Goal: Task Accomplishment & Management: Manage account settings

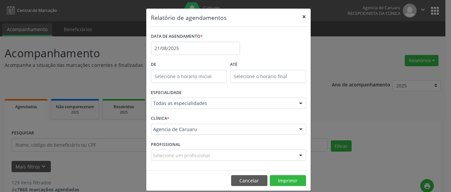
click at [302, 16] on button "×" at bounding box center [304, 17] width 13 height 16
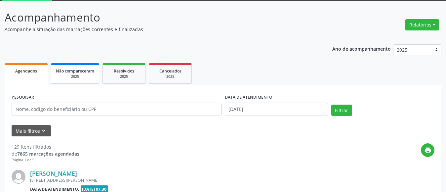
scroll to position [66, 0]
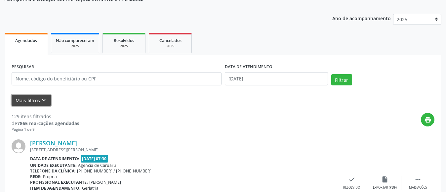
click at [44, 100] on icon "keyboard_arrow_down" at bounding box center [43, 99] width 7 height 7
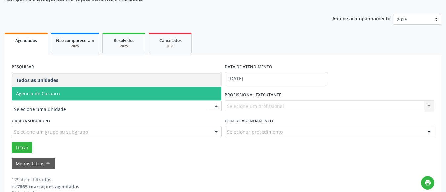
click at [57, 94] on span "Agencia de Caruaru" at bounding box center [38, 93] width 44 height 6
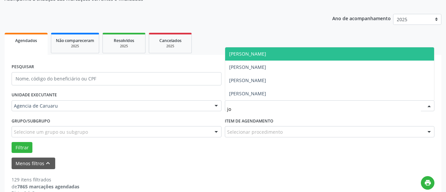
type input "joa"
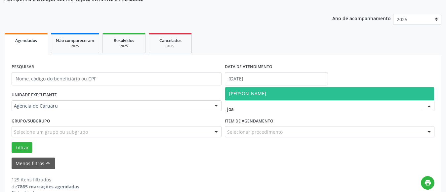
click at [269, 97] on span "Joao Evangelista Torres Montenegro" at bounding box center [329, 93] width 209 height 13
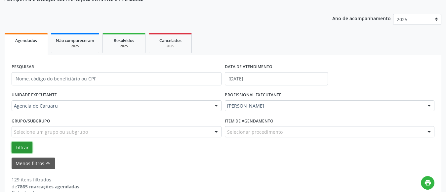
click at [20, 149] on button "Filtrar" at bounding box center [22, 147] width 21 height 11
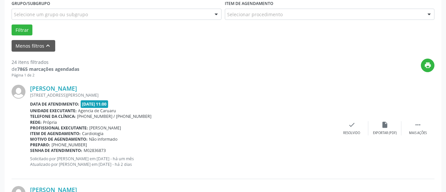
scroll to position [198, 0]
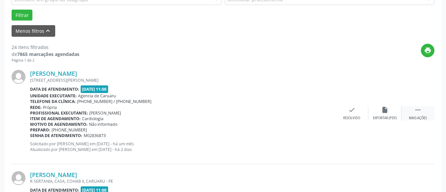
click at [424, 113] on div " Mais ações" at bounding box center [417, 113] width 33 height 14
click at [384, 110] on icon "alarm_off" at bounding box center [384, 109] width 7 height 7
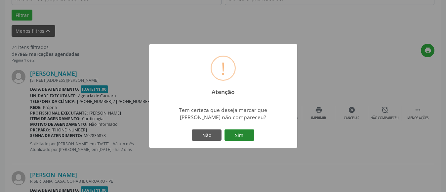
click at [241, 139] on button "Sim" at bounding box center [239, 134] width 30 height 11
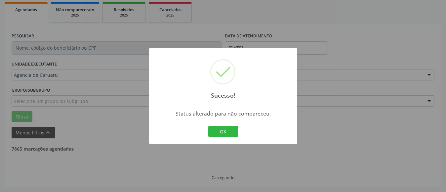
scroll to position [97, 0]
click at [227, 129] on button "OK" at bounding box center [223, 131] width 30 height 11
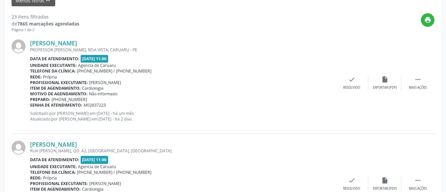
scroll to position [229, 0]
click at [419, 79] on icon "" at bounding box center [417, 78] width 7 height 7
click at [391, 78] on div "alarm_off Não compareceu" at bounding box center [384, 82] width 33 height 14
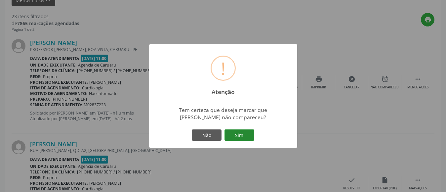
click at [239, 132] on button "Sim" at bounding box center [239, 134] width 30 height 11
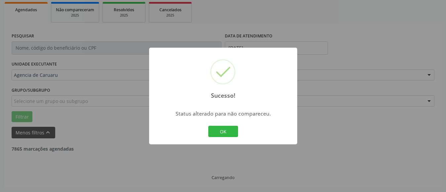
scroll to position [97, 0]
click at [229, 133] on button "OK" at bounding box center [223, 131] width 30 height 11
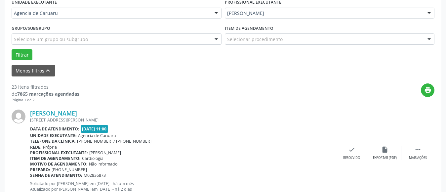
scroll to position [163, 0]
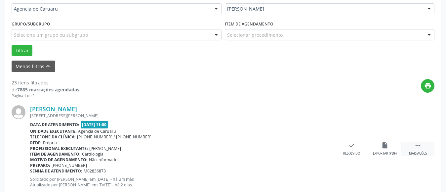
click at [421, 149] on div " Mais ações" at bounding box center [417, 148] width 33 height 14
click at [386, 145] on icon "alarm_off" at bounding box center [384, 144] width 7 height 7
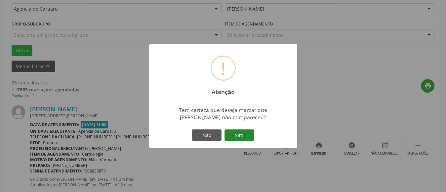
click at [245, 140] on button "Sim" at bounding box center [239, 134] width 30 height 11
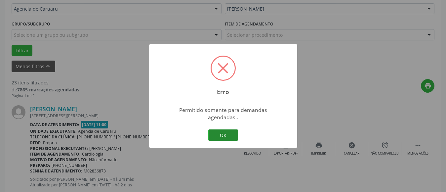
click at [228, 129] on button "OK" at bounding box center [223, 134] width 30 height 11
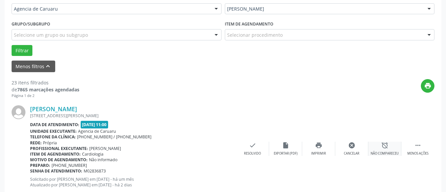
click at [386, 148] on icon "alarm_off" at bounding box center [384, 144] width 7 height 7
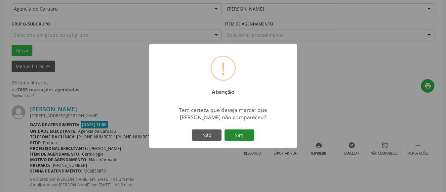
click at [246, 137] on button "Sim" at bounding box center [239, 134] width 30 height 11
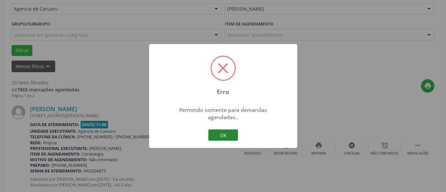
click at [229, 131] on button "OK" at bounding box center [223, 134] width 30 height 11
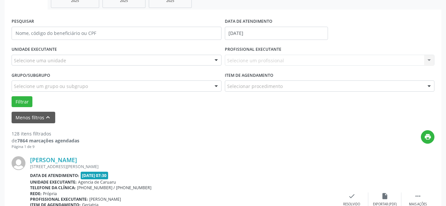
scroll to position [111, 0]
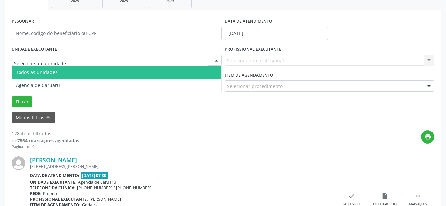
click at [51, 69] on span "Todos as unidades" at bounding box center [37, 72] width 42 height 6
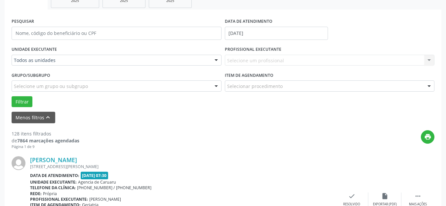
click at [233, 59] on div "Selecione um profissional Nenhum resultado encontrado para: " " Não há nenhuma …" at bounding box center [330, 60] width 210 height 11
click at [241, 59] on div "Selecione um profissional Nenhum resultado encontrado para: " " Não há nenhuma …" at bounding box center [330, 60] width 210 height 11
click at [250, 62] on div "Selecione um profissional Nenhum resultado encontrado para: " " Não há nenhuma …" at bounding box center [330, 60] width 210 height 11
click at [263, 61] on div "Selecione um profissional Nenhum resultado encontrado para: " " Não há nenhuma …" at bounding box center [330, 60] width 210 height 11
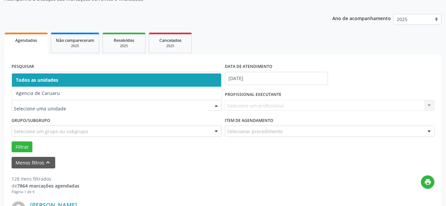
scroll to position [66, 0]
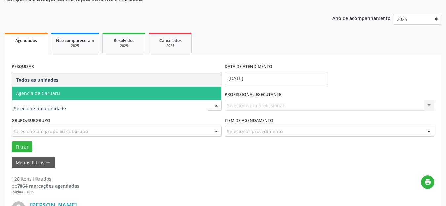
click at [50, 95] on span "Agencia de Caruaru" at bounding box center [38, 93] width 44 height 6
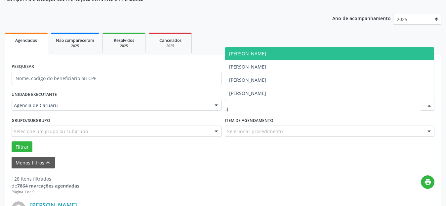
type input "jo"
click at [266, 51] on span "Joao Evangelista Torres Montenegro" at bounding box center [247, 54] width 37 height 6
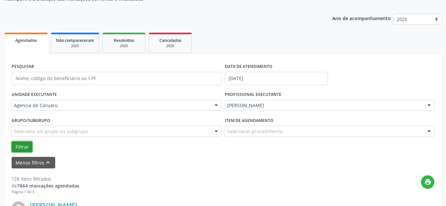
click at [25, 145] on button "Filtrar" at bounding box center [22, 147] width 21 height 11
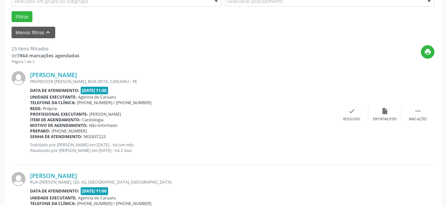
scroll to position [198, 0]
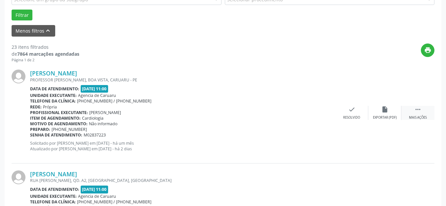
click at [418, 116] on div "Mais ações" at bounding box center [418, 118] width 18 height 5
click at [385, 112] on icon "alarm_off" at bounding box center [384, 109] width 7 height 7
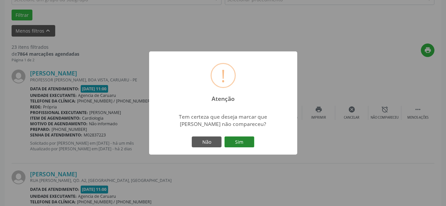
click at [240, 141] on button "Sim" at bounding box center [239, 142] width 30 height 11
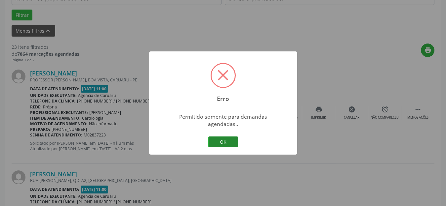
click at [229, 139] on button "OK" at bounding box center [223, 142] width 30 height 11
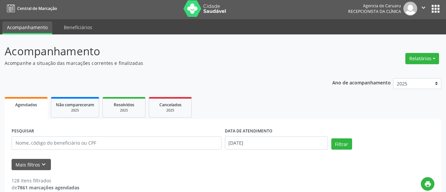
scroll to position [66, 0]
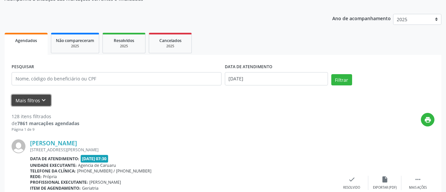
click at [43, 102] on icon "keyboard_arrow_down" at bounding box center [43, 99] width 7 height 7
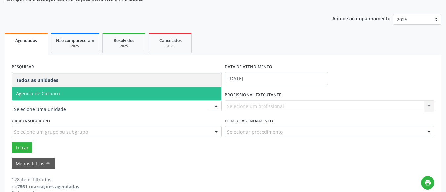
click at [34, 95] on span "Agencia de Caruaru" at bounding box center [38, 93] width 44 height 6
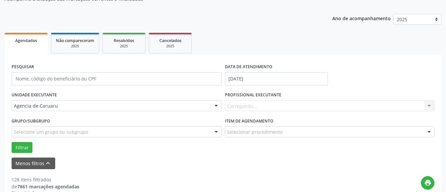
click at [248, 106] on div "Carregando... Nenhum resultado encontrado para: " " Não há nenhuma opção para s…" at bounding box center [330, 105] width 210 height 11
click at [245, 106] on input "text" at bounding box center [324, 108] width 194 height 13
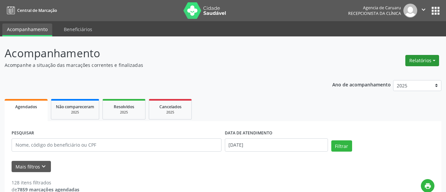
click at [418, 59] on button "Relatórios" at bounding box center [422, 60] width 34 height 11
click at [306, 49] on p "Acompanhamento" at bounding box center [158, 53] width 306 height 17
click at [43, 166] on icon "keyboard_arrow_down" at bounding box center [43, 166] width 7 height 7
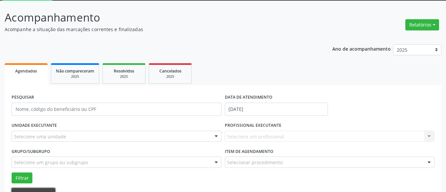
scroll to position [99, 0]
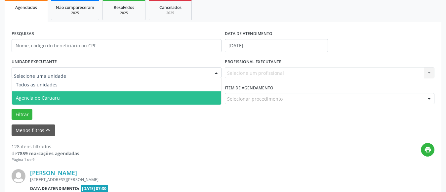
click at [39, 95] on span "Agencia de Caruaru" at bounding box center [38, 97] width 44 height 6
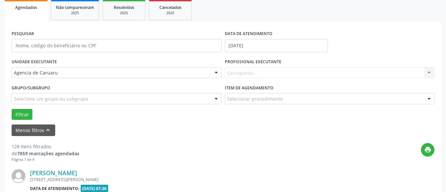
click at [262, 74] on div "Carregando... Nenhum resultado encontrado para: " " Não há nenhuma opção para s…" at bounding box center [330, 72] width 210 height 11
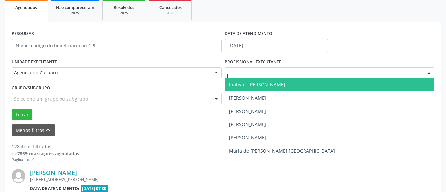
type input "jo"
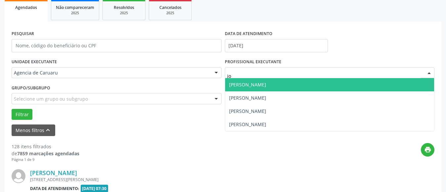
click at [233, 84] on span "[PERSON_NAME]" at bounding box center [247, 84] width 37 height 6
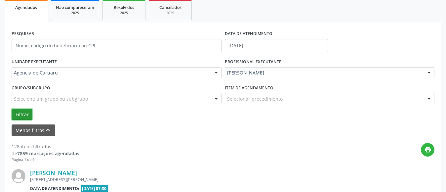
click at [23, 112] on button "Filtrar" at bounding box center [22, 114] width 21 height 11
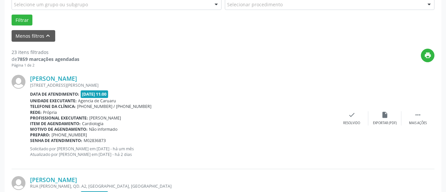
scroll to position [198, 0]
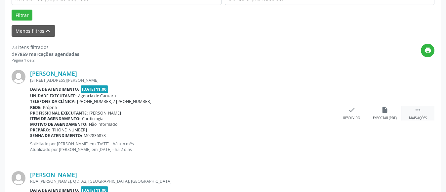
click at [422, 111] on div " Mais ações" at bounding box center [417, 113] width 33 height 14
click at [388, 109] on icon "alarm_off" at bounding box center [384, 109] width 7 height 7
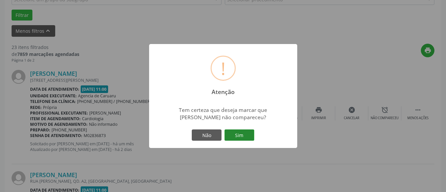
click at [237, 138] on button "Sim" at bounding box center [239, 134] width 30 height 11
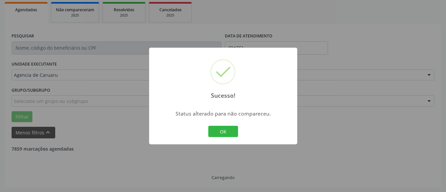
scroll to position [97, 0]
click at [219, 129] on button "OK" at bounding box center [223, 131] width 30 height 11
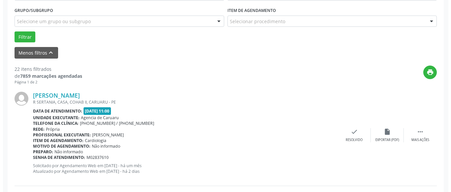
scroll to position [196, 0]
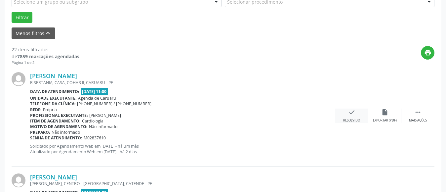
click at [355, 114] on icon "check" at bounding box center [351, 111] width 7 height 7
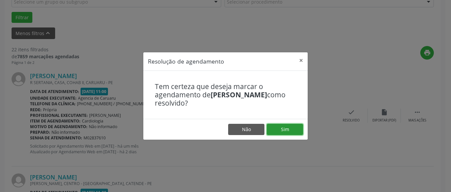
click at [291, 131] on button "Sim" at bounding box center [285, 129] width 36 height 11
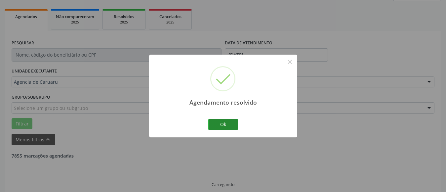
scroll to position [97, 0]
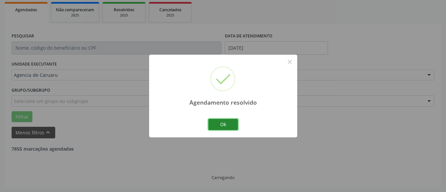
click at [225, 123] on button "Ok" at bounding box center [223, 124] width 30 height 11
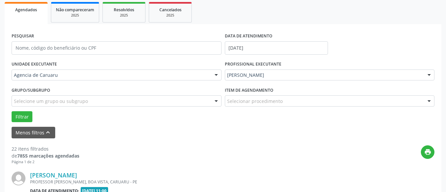
scroll to position [130, 0]
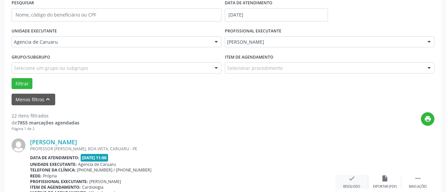
click at [357, 186] on div "Resolvido" at bounding box center [351, 186] width 17 height 5
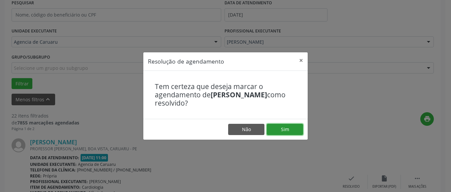
click at [285, 130] on button "Sim" at bounding box center [285, 129] width 36 height 11
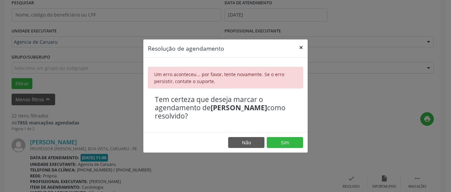
click at [303, 47] on button "×" at bounding box center [301, 47] width 13 height 16
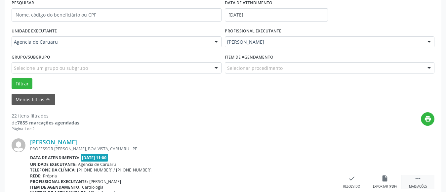
click at [424, 179] on div " Mais ações" at bounding box center [417, 181] width 33 height 14
click at [380, 182] on div "alarm_off Não compareceu" at bounding box center [384, 181] width 33 height 14
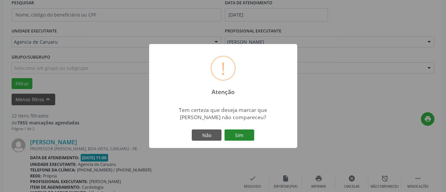
click at [242, 134] on button "Sim" at bounding box center [239, 134] width 30 height 11
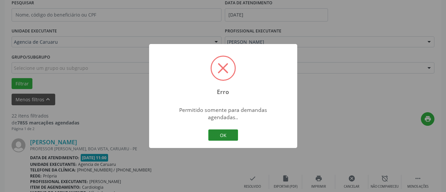
click at [230, 130] on button "OK" at bounding box center [223, 134] width 30 height 11
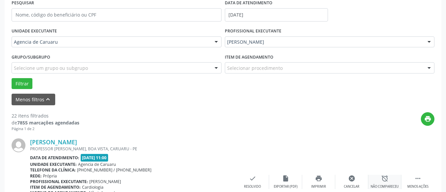
click at [385, 180] on icon "alarm_off" at bounding box center [384, 177] width 7 height 7
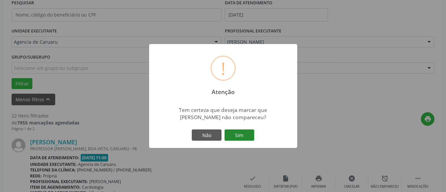
click at [244, 135] on button "Sim" at bounding box center [239, 134] width 30 height 11
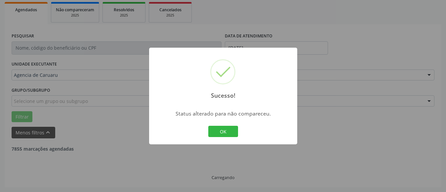
scroll to position [97, 0]
click at [223, 133] on button "OK" at bounding box center [223, 131] width 30 height 11
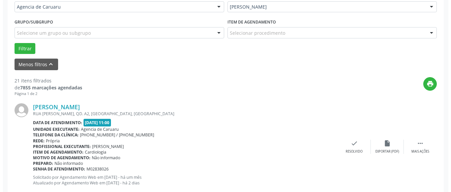
scroll to position [196, 0]
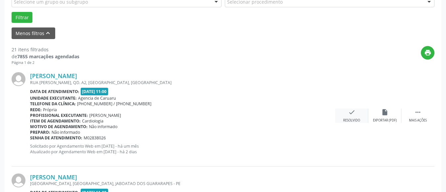
click at [342, 114] on div "check Resolvido" at bounding box center [351, 115] width 33 height 14
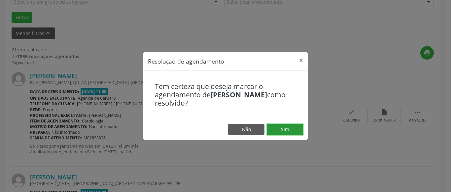
click at [286, 127] on button "Sim" at bounding box center [285, 129] width 36 height 11
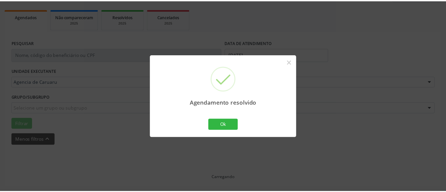
scroll to position [90, 0]
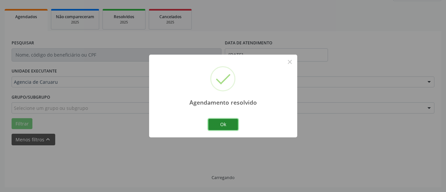
click at [227, 123] on button "Ok" at bounding box center [223, 124] width 30 height 11
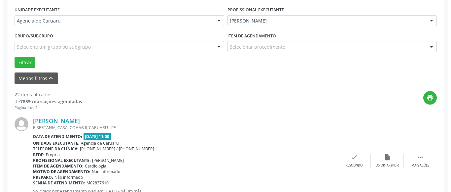
scroll to position [156, 0]
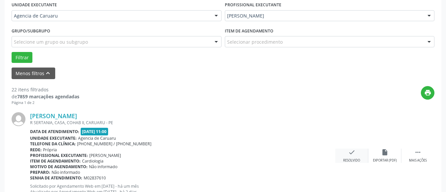
click at [350, 155] on icon "check" at bounding box center [351, 151] width 7 height 7
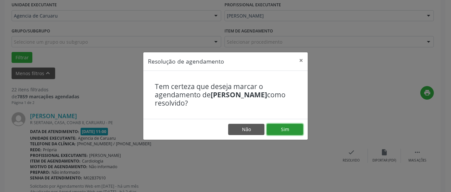
click at [285, 131] on button "Sim" at bounding box center [285, 129] width 36 height 11
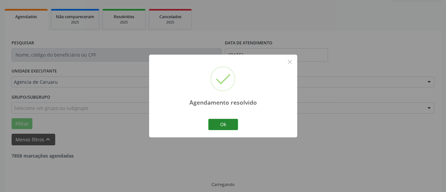
scroll to position [97, 0]
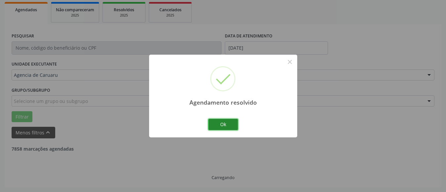
click at [222, 125] on button "Ok" at bounding box center [223, 124] width 30 height 11
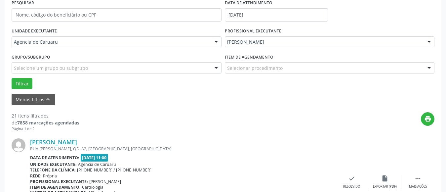
scroll to position [163, 0]
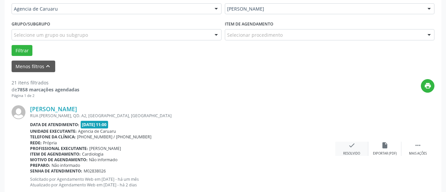
click at [353, 147] on icon "check" at bounding box center [351, 144] width 7 height 7
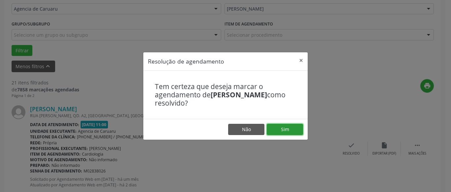
click at [286, 130] on button "Sim" at bounding box center [285, 129] width 36 height 11
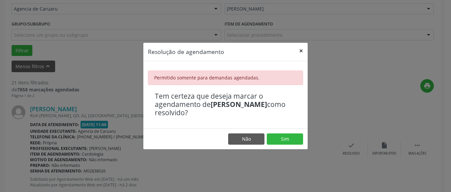
click at [302, 48] on button "×" at bounding box center [301, 51] width 13 height 16
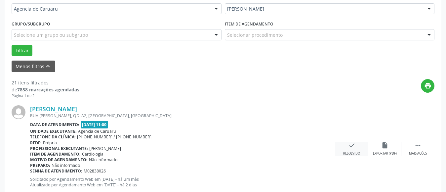
click at [336, 145] on div "check Resolvido" at bounding box center [351, 148] width 33 height 14
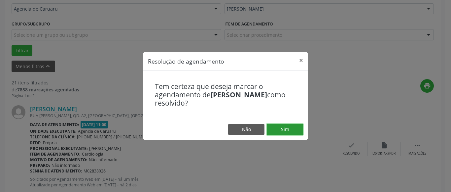
click at [283, 126] on button "Sim" at bounding box center [285, 129] width 36 height 11
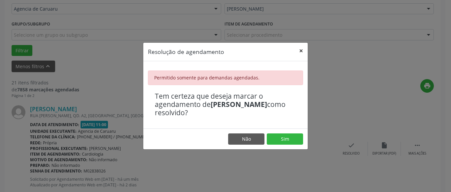
click at [302, 52] on button "×" at bounding box center [301, 51] width 13 height 16
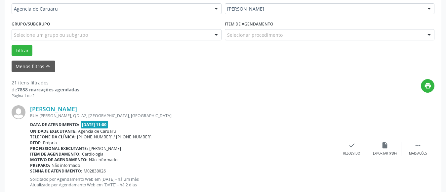
click at [211, 113] on div "RUA PAULINA MARIA RAMOS, QD. A2, VILA KENNEDY, CARUARU - PE" at bounding box center [182, 116] width 305 height 6
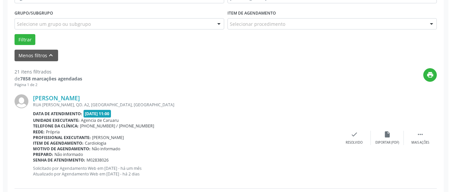
scroll to position [198, 0]
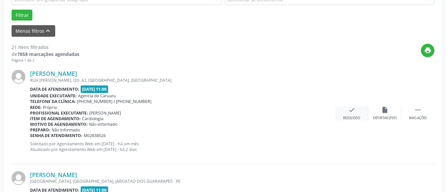
click at [351, 116] on div "Resolvido" at bounding box center [351, 118] width 17 height 5
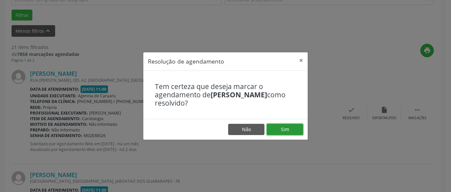
click at [287, 126] on button "Sim" at bounding box center [285, 129] width 36 height 11
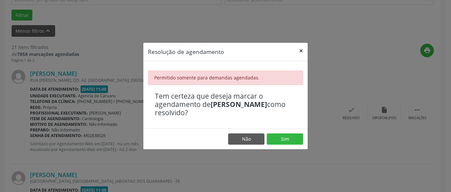
click at [302, 50] on button "×" at bounding box center [301, 51] width 13 height 16
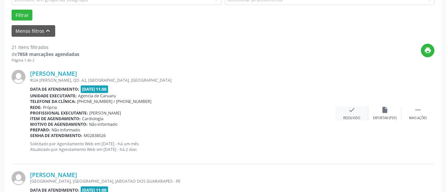
click at [348, 112] on icon "check" at bounding box center [351, 109] width 7 height 7
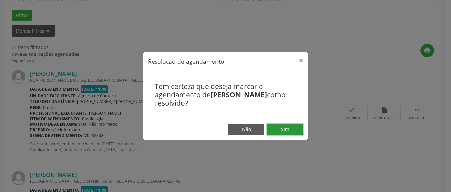
click at [288, 130] on button "Sim" at bounding box center [285, 129] width 36 height 11
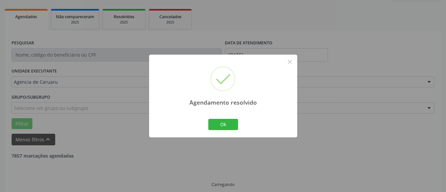
scroll to position [97, 0]
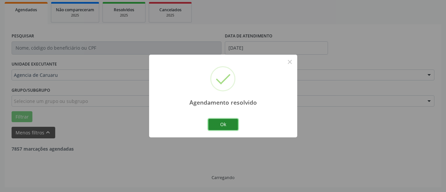
click at [223, 122] on button "Ok" at bounding box center [223, 124] width 30 height 11
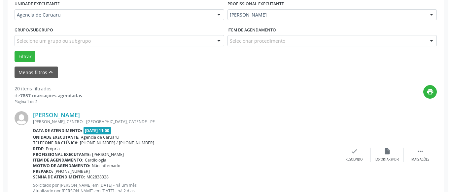
scroll to position [163, 0]
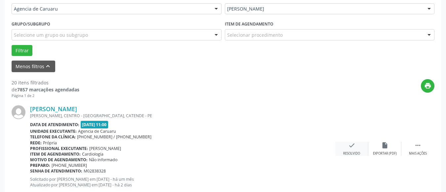
click at [352, 150] on div "check Resolvido" at bounding box center [351, 148] width 33 height 14
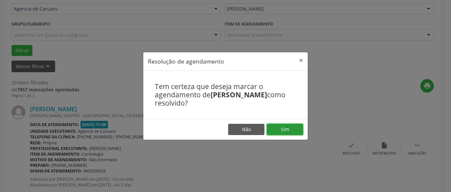
click at [288, 129] on button "Sim" at bounding box center [285, 129] width 36 height 11
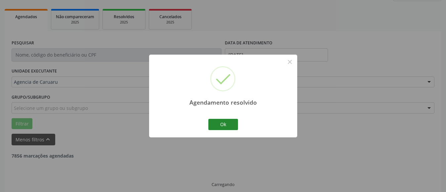
scroll to position [97, 0]
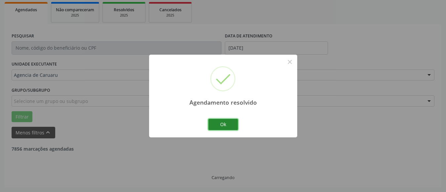
click at [232, 124] on button "Ok" at bounding box center [223, 124] width 30 height 11
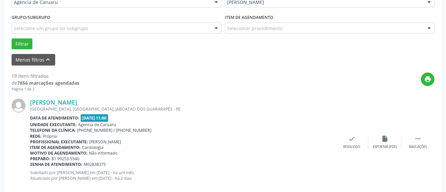
scroll to position [196, 0]
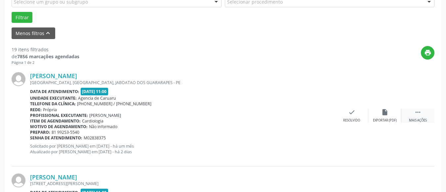
click at [416, 114] on icon "" at bounding box center [417, 111] width 7 height 7
click at [385, 117] on div "alarm_off Não compareceu" at bounding box center [384, 115] width 33 height 14
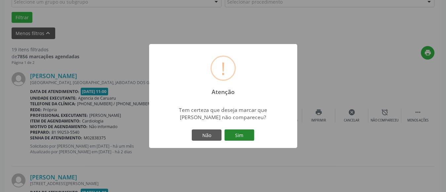
click at [237, 132] on button "Sim" at bounding box center [239, 134] width 30 height 11
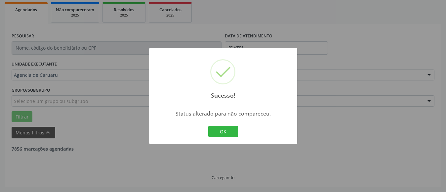
scroll to position [97, 0]
click at [232, 132] on button "OK" at bounding box center [223, 131] width 30 height 11
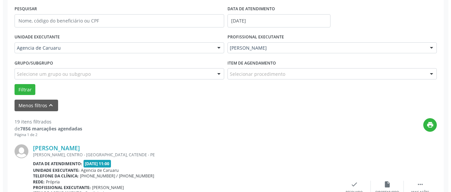
scroll to position [163, 0]
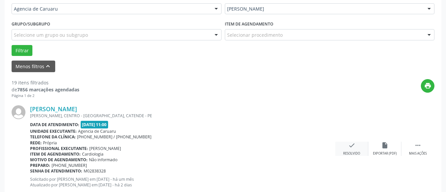
click at [347, 144] on div "check Resolvido" at bounding box center [351, 148] width 33 height 14
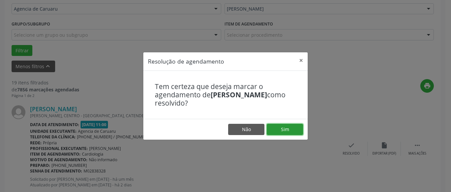
click at [280, 127] on button "Sim" at bounding box center [285, 129] width 36 height 11
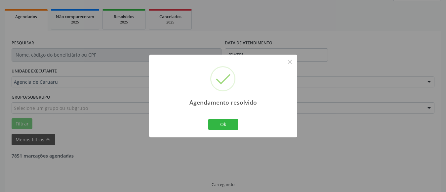
scroll to position [97, 0]
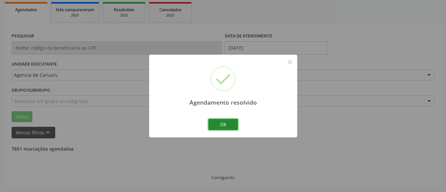
click at [224, 121] on button "Ok" at bounding box center [223, 124] width 30 height 11
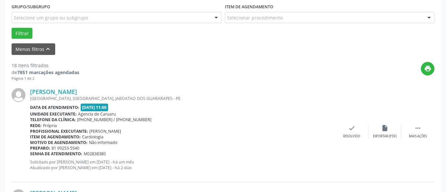
scroll to position [196, 0]
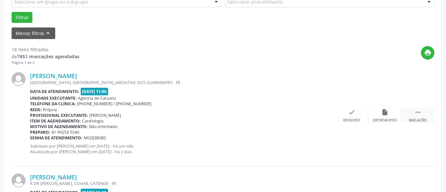
click at [422, 112] on div " Mais ações" at bounding box center [417, 115] width 33 height 14
click at [384, 113] on icon "alarm_off" at bounding box center [384, 111] width 7 height 7
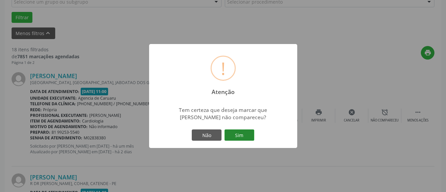
click at [239, 134] on button "Sim" at bounding box center [239, 134] width 30 height 11
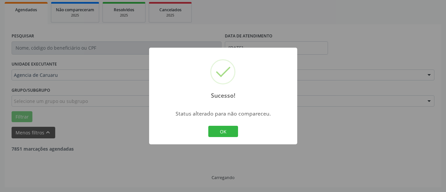
scroll to position [97, 0]
click at [226, 131] on button "OK" at bounding box center [223, 131] width 30 height 11
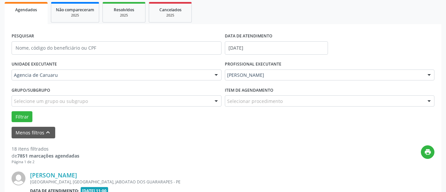
scroll to position [196, 0]
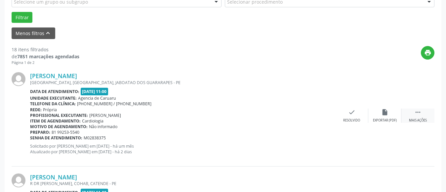
click at [424, 111] on div " Mais ações" at bounding box center [417, 115] width 33 height 14
click at [388, 114] on icon "alarm_off" at bounding box center [384, 111] width 7 height 7
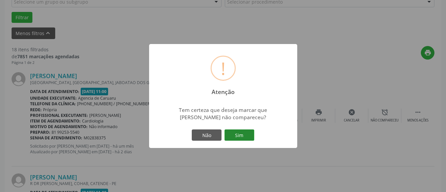
click at [239, 133] on button "Sim" at bounding box center [239, 134] width 30 height 11
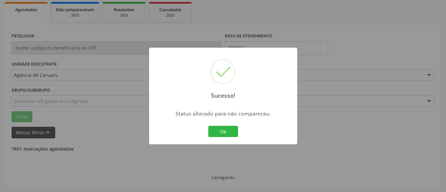
scroll to position [97, 0]
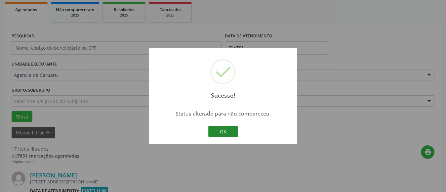
click at [223, 131] on button "OK" at bounding box center [223, 131] width 30 height 11
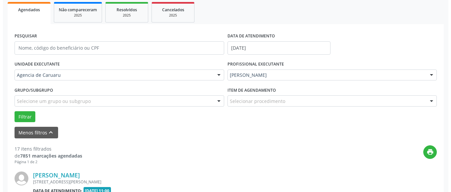
scroll to position [196, 0]
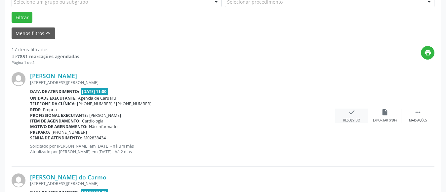
click at [352, 112] on icon "check" at bounding box center [351, 111] width 7 height 7
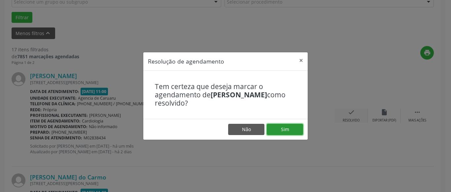
click at [284, 130] on button "Sim" at bounding box center [285, 129] width 36 height 11
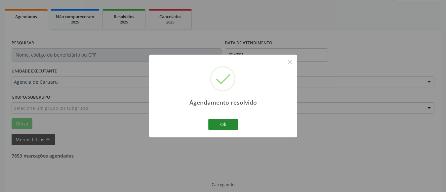
scroll to position [97, 0]
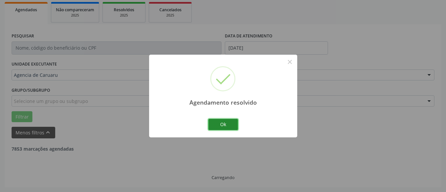
click at [227, 122] on button "Ok" at bounding box center [223, 124] width 30 height 11
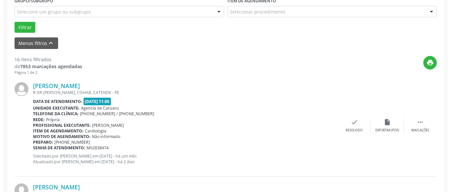
scroll to position [196, 0]
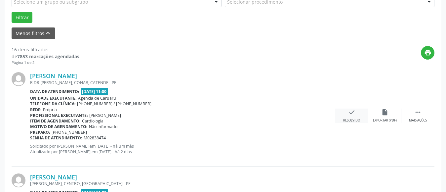
click at [355, 112] on div "check Resolvido" at bounding box center [351, 115] width 33 height 14
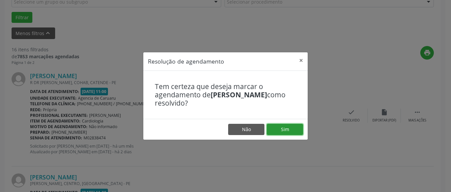
click at [286, 129] on button "Sim" at bounding box center [285, 129] width 36 height 11
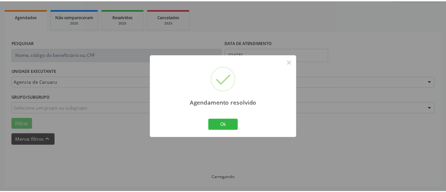
scroll to position [90, 0]
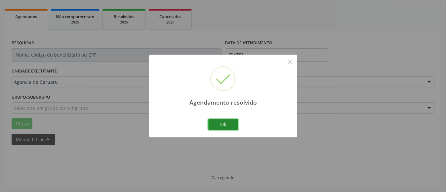
click at [232, 121] on button "Ok" at bounding box center [223, 124] width 30 height 11
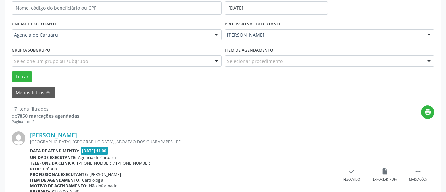
scroll to position [262, 0]
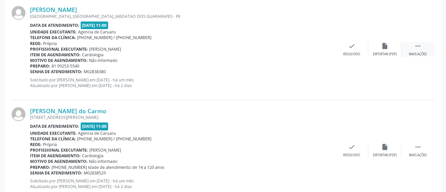
click at [420, 45] on icon "" at bounding box center [417, 45] width 7 height 7
click at [385, 47] on icon "alarm_off" at bounding box center [384, 45] width 7 height 7
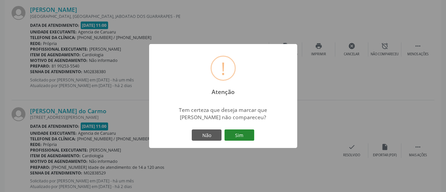
click at [249, 132] on button "Sim" at bounding box center [239, 134] width 30 height 11
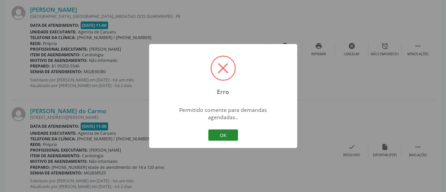
click at [222, 132] on button "OK" at bounding box center [223, 134] width 30 height 11
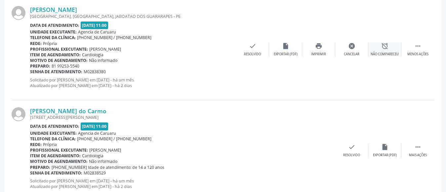
click at [387, 48] on icon "alarm_off" at bounding box center [384, 45] width 7 height 7
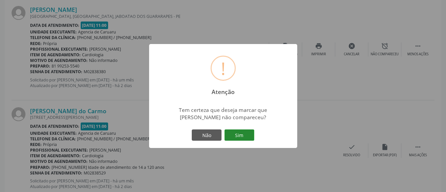
click at [238, 139] on button "Sim" at bounding box center [239, 134] width 30 height 11
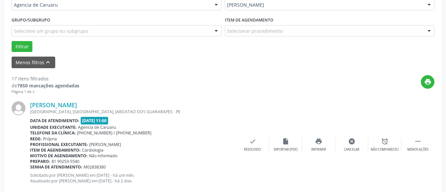
scroll to position [229, 0]
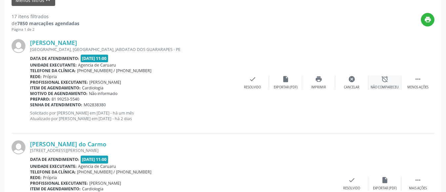
click at [384, 81] on icon "alarm_off" at bounding box center [384, 78] width 7 height 7
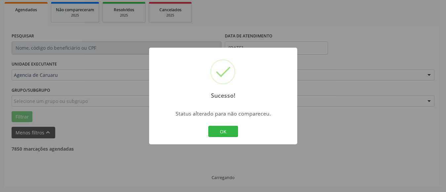
scroll to position [97, 0]
click at [225, 136] on button "OK" at bounding box center [223, 131] width 30 height 11
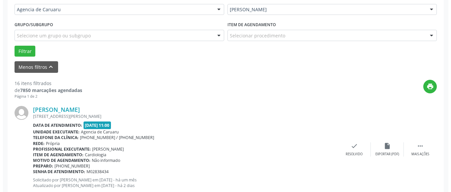
scroll to position [163, 0]
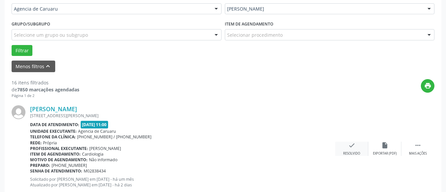
click at [346, 149] on div "check Resolvido" at bounding box center [351, 148] width 33 height 14
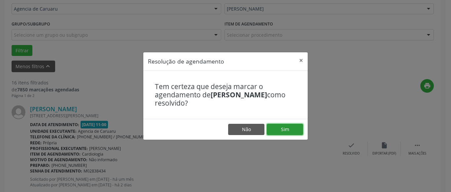
click at [288, 128] on button "Sim" at bounding box center [285, 129] width 36 height 11
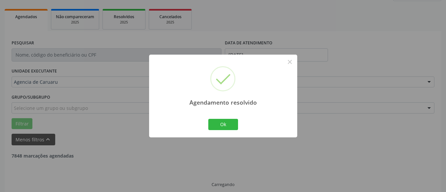
scroll to position [97, 0]
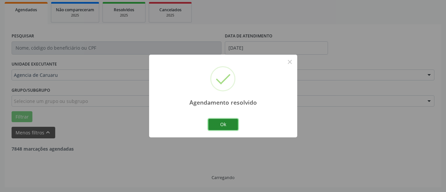
click at [224, 124] on button "Ok" at bounding box center [223, 124] width 30 height 11
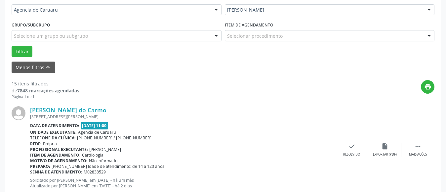
scroll to position [163, 0]
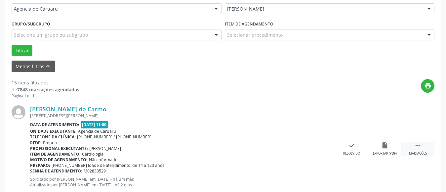
click at [416, 149] on div " Mais ações" at bounding box center [417, 148] width 33 height 14
click at [374, 146] on div "alarm_off Não compareceu" at bounding box center [384, 148] width 33 height 14
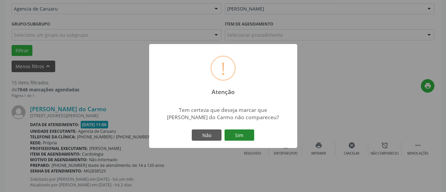
click at [240, 134] on button "Sim" at bounding box center [239, 134] width 30 height 11
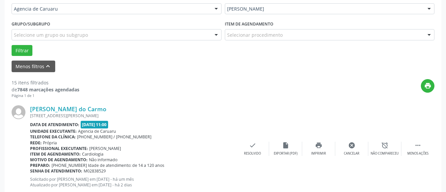
scroll to position [97, 0]
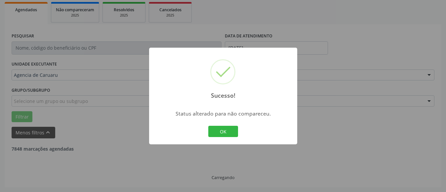
click at [235, 125] on div "OK Cancel" at bounding box center [222, 131] width 33 height 14
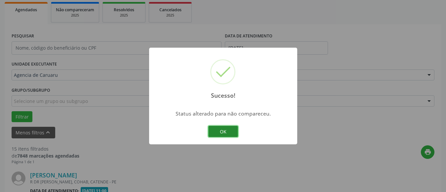
click at [223, 132] on button "OK" at bounding box center [223, 131] width 30 height 11
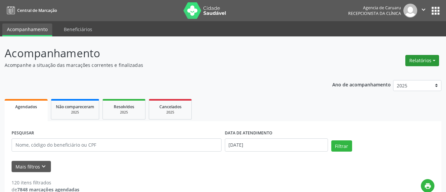
click at [419, 58] on button "Relatórios" at bounding box center [422, 60] width 34 height 11
click at [397, 73] on link "Agendamentos" at bounding box center [403, 74] width 71 height 9
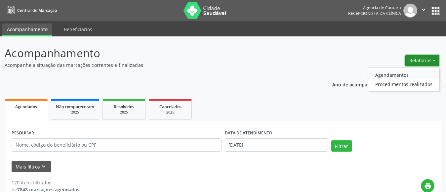
select select "7"
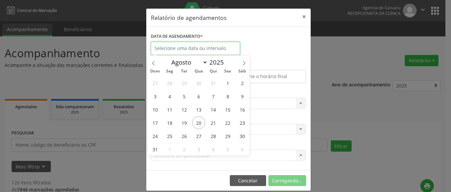
click at [186, 47] on input "text" at bounding box center [195, 48] width 89 height 13
click at [203, 122] on span "20" at bounding box center [198, 122] width 13 height 13
type input "[DATE]"
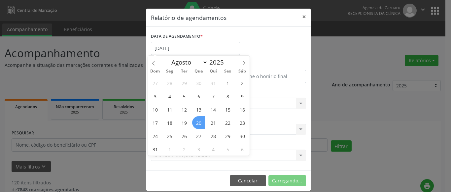
click at [203, 122] on span "20" at bounding box center [198, 122] width 13 height 13
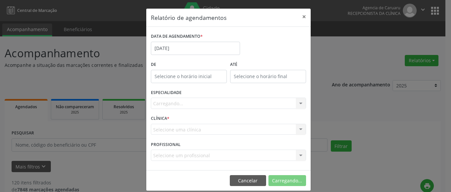
click at [168, 101] on div "Carregando... Nenhum resultado encontrado para: " " Não há nenhuma opção para s…" at bounding box center [228, 102] width 155 height 11
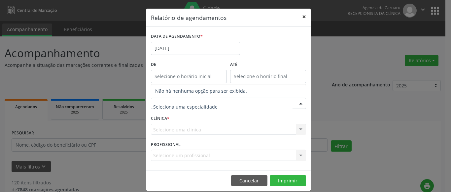
click at [300, 17] on button "×" at bounding box center [304, 17] width 13 height 16
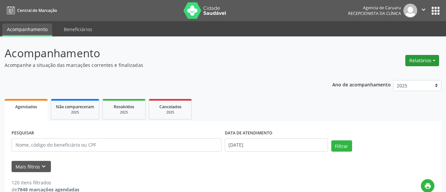
click at [417, 58] on button "Relatórios" at bounding box center [422, 60] width 34 height 11
click at [388, 74] on link "Agendamentos" at bounding box center [403, 74] width 71 height 9
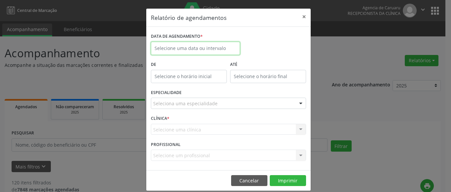
click at [212, 51] on input "text" at bounding box center [195, 48] width 89 height 13
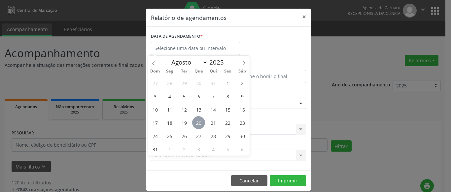
click at [201, 124] on span "20" at bounding box center [198, 122] width 13 height 13
type input "[DATE]"
click at [201, 124] on span "20" at bounding box center [198, 122] width 13 height 13
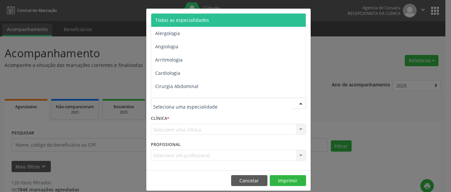
click at [184, 17] on span "Todas as especialidades" at bounding box center [182, 20] width 54 height 6
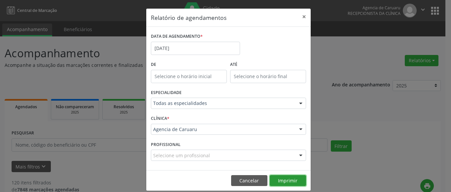
click at [285, 181] on button "Imprimir" at bounding box center [288, 180] width 36 height 11
click at [302, 15] on button "×" at bounding box center [304, 17] width 13 height 16
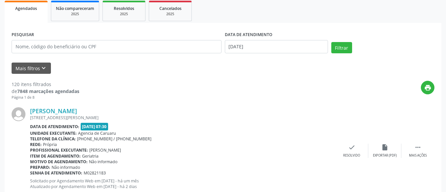
scroll to position [99, 0]
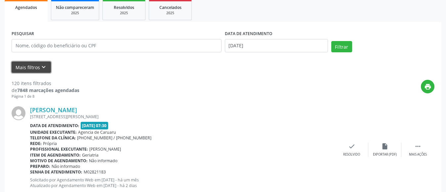
click at [41, 67] on icon "keyboard_arrow_down" at bounding box center [43, 66] width 7 height 7
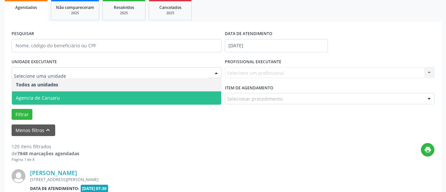
click at [52, 99] on span "Agencia de Caruaru" at bounding box center [38, 97] width 44 height 6
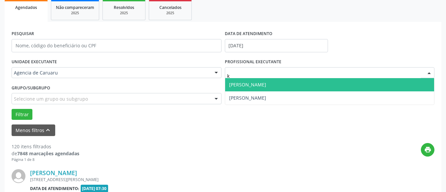
type input "ke"
click at [254, 86] on span "[PERSON_NAME]" at bounding box center [247, 84] width 37 height 6
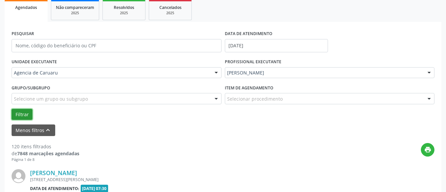
click at [21, 115] on button "Filtrar" at bounding box center [22, 114] width 21 height 11
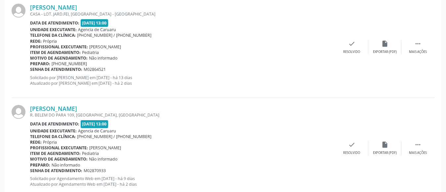
scroll to position [231, 0]
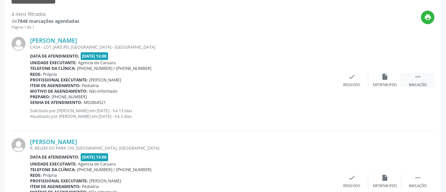
click at [420, 75] on icon "" at bounding box center [417, 76] width 7 height 7
click at [388, 79] on div "alarm_off Não compareceu" at bounding box center [384, 80] width 33 height 14
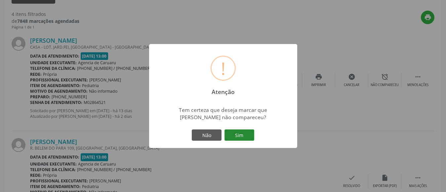
click at [246, 136] on button "Sim" at bounding box center [239, 134] width 30 height 11
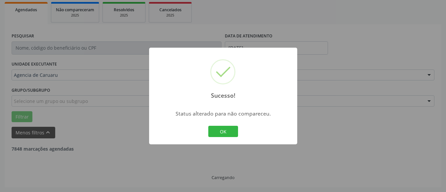
scroll to position [97, 0]
click at [227, 132] on button "OK" at bounding box center [223, 131] width 30 height 11
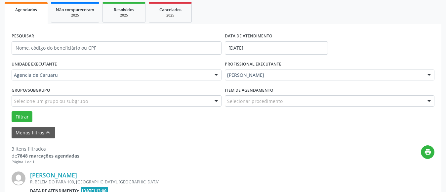
scroll to position [231, 0]
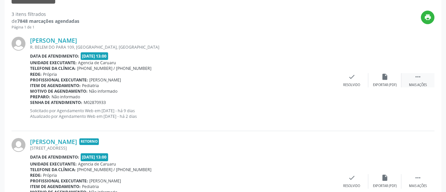
click at [419, 80] on icon "" at bounding box center [417, 76] width 7 height 7
click at [382, 79] on icon "alarm_off" at bounding box center [384, 76] width 7 height 7
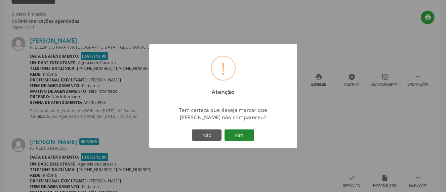
click at [240, 134] on button "Sim" at bounding box center [239, 134] width 30 height 11
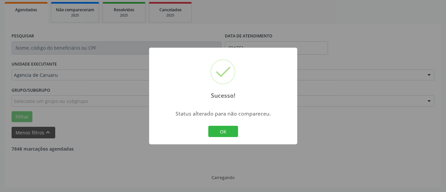
scroll to position [97, 0]
click at [230, 131] on button "OK" at bounding box center [223, 131] width 30 height 11
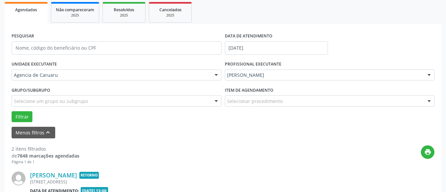
scroll to position [231, 0]
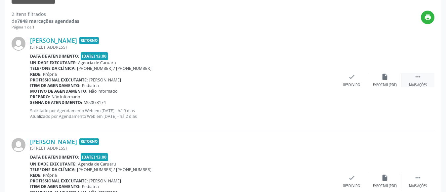
click at [420, 82] on div " Mais ações" at bounding box center [417, 80] width 33 height 14
click at [384, 74] on icon "alarm_off" at bounding box center [384, 76] width 7 height 7
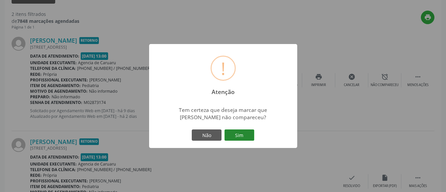
click at [244, 134] on button "Sim" at bounding box center [239, 134] width 30 height 11
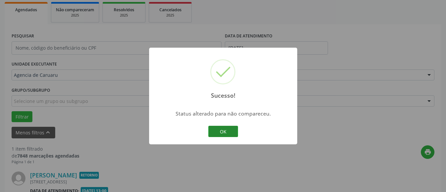
scroll to position [182, 0]
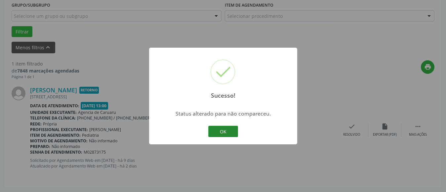
click at [231, 131] on button "OK" at bounding box center [223, 131] width 30 height 11
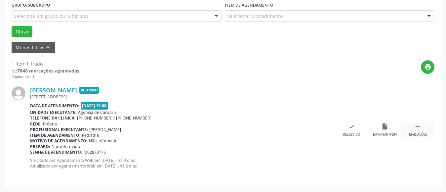
click at [421, 127] on icon "" at bounding box center [417, 126] width 7 height 7
click at [379, 128] on div "alarm_off Não compareceu" at bounding box center [384, 130] width 33 height 14
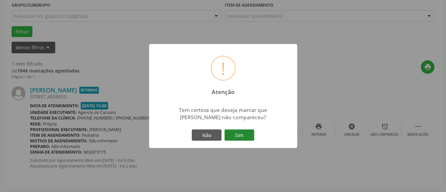
click at [224, 134] on button "Sim" at bounding box center [239, 134] width 30 height 11
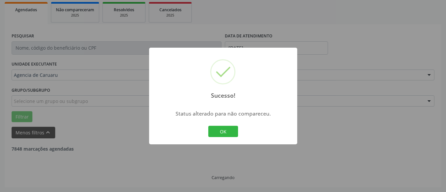
scroll to position [76, 0]
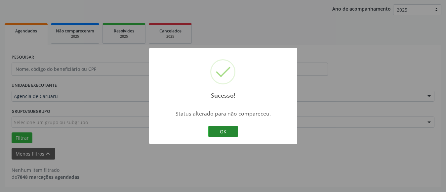
click at [229, 131] on button "OK" at bounding box center [223, 131] width 30 height 11
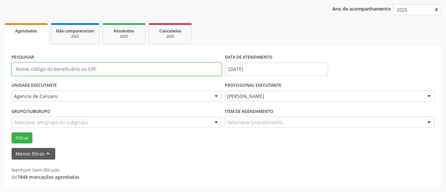
click at [48, 71] on input "text" at bounding box center [117, 68] width 210 height 13
paste input "[PERSON_NAME]"
type input "[PERSON_NAME]"
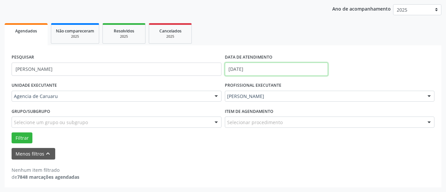
click at [260, 71] on body "Central de Marcação Agencia de [GEOGRAPHIC_DATA] Recepcionista da clínica  Con…" at bounding box center [223, 20] width 446 height 192
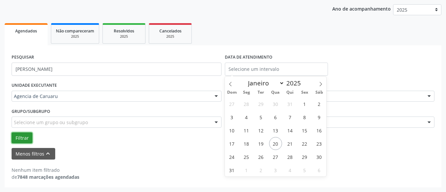
click at [22, 138] on button "Filtrar" at bounding box center [22, 137] width 21 height 11
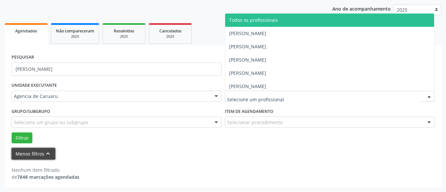
click at [32, 153] on button "Menos filtros keyboard_arrow_up" at bounding box center [34, 154] width 44 height 12
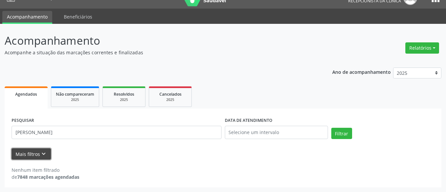
scroll to position [13, 0]
click at [339, 134] on button "Filtrar" at bounding box center [341, 133] width 21 height 11
click at [43, 154] on icon "keyboard_arrow_down" at bounding box center [43, 153] width 7 height 7
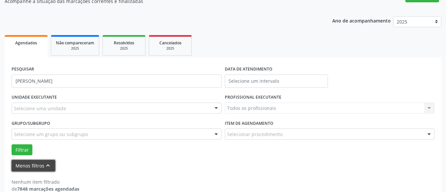
scroll to position [76, 0]
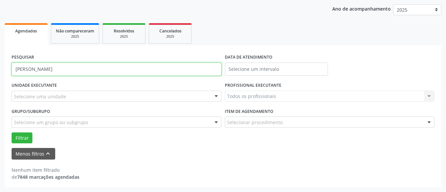
click at [90, 70] on input "[PERSON_NAME]" at bounding box center [117, 68] width 210 height 13
type input "M"
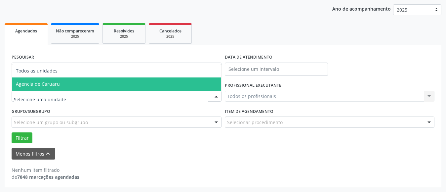
click at [49, 84] on span "Agencia de Caruaru" at bounding box center [38, 84] width 44 height 6
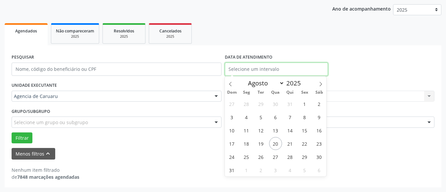
click at [255, 72] on input "text" at bounding box center [276, 68] width 103 height 13
click at [275, 142] on span "20" at bounding box center [275, 143] width 13 height 13
type input "[DATE]"
click at [275, 142] on span "20" at bounding box center [275, 143] width 13 height 13
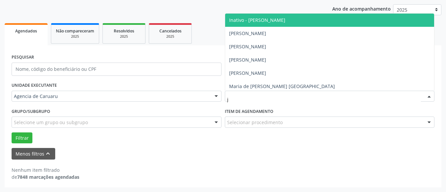
type input "jo"
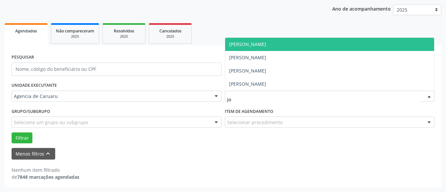
click at [266, 45] on span "[PERSON_NAME]" at bounding box center [247, 44] width 37 height 6
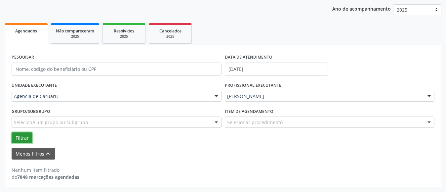
click at [20, 140] on button "Filtrar" at bounding box center [22, 137] width 21 height 11
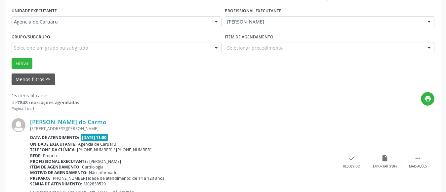
scroll to position [175, 0]
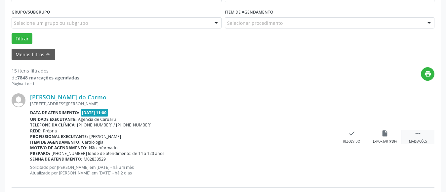
click at [415, 133] on icon "" at bounding box center [417, 132] width 7 height 7
click at [387, 133] on icon "alarm_off" at bounding box center [384, 132] width 7 height 7
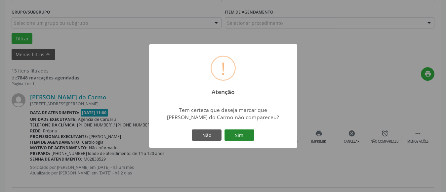
click at [246, 134] on button "Sim" at bounding box center [239, 134] width 30 height 11
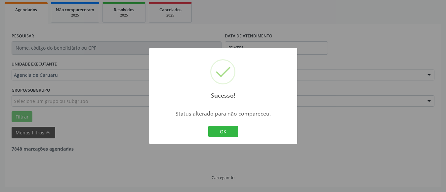
scroll to position [97, 0]
click at [229, 130] on button "OK" at bounding box center [223, 131] width 30 height 11
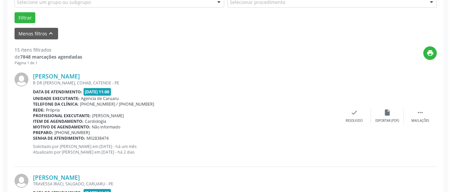
scroll to position [196, 0]
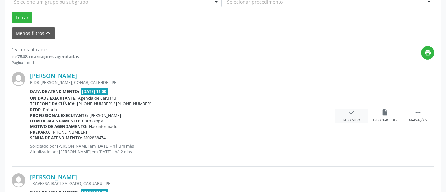
click at [357, 115] on div "check Resolvido" at bounding box center [351, 115] width 33 height 14
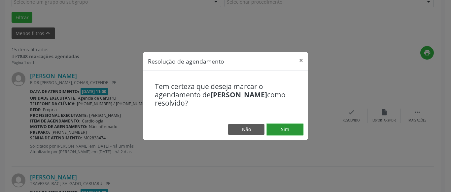
click at [288, 127] on button "Sim" at bounding box center [285, 129] width 36 height 11
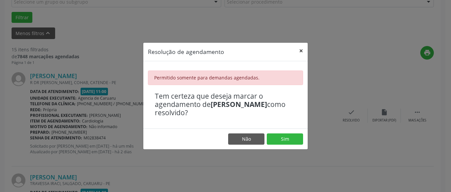
click at [300, 51] on button "×" at bounding box center [301, 51] width 13 height 16
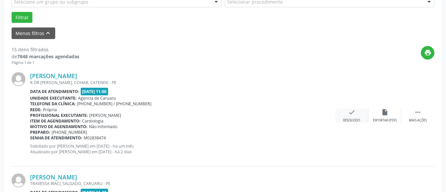
click at [354, 115] on icon "check" at bounding box center [351, 111] width 7 height 7
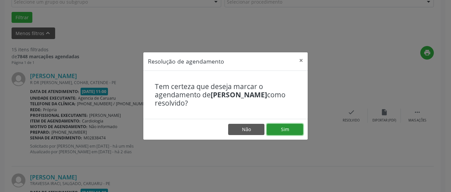
click at [282, 128] on button "Sim" at bounding box center [285, 129] width 36 height 11
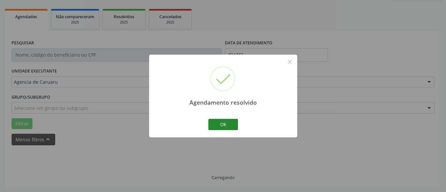
scroll to position [97, 0]
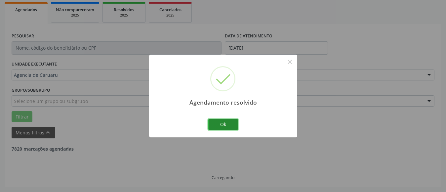
click at [228, 124] on button "Ok" at bounding box center [223, 124] width 30 height 11
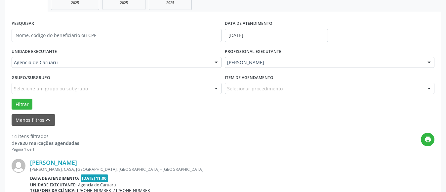
scroll to position [196, 0]
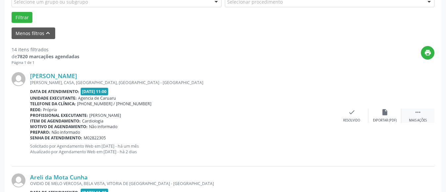
click at [421, 114] on icon "" at bounding box center [417, 111] width 7 height 7
click at [390, 116] on div "alarm_off Não compareceu" at bounding box center [384, 115] width 33 height 14
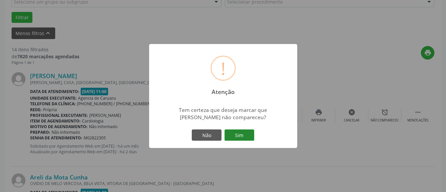
click at [237, 134] on button "Sim" at bounding box center [239, 134] width 30 height 11
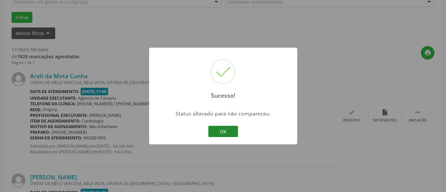
click at [224, 133] on button "OK" at bounding box center [223, 131] width 30 height 11
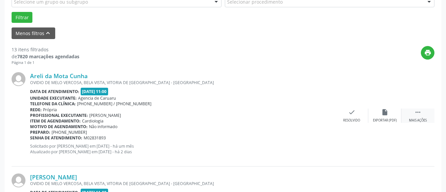
click at [419, 119] on div "Mais ações" at bounding box center [418, 120] width 18 height 5
click at [389, 115] on div "alarm_off Não compareceu" at bounding box center [384, 115] width 33 height 14
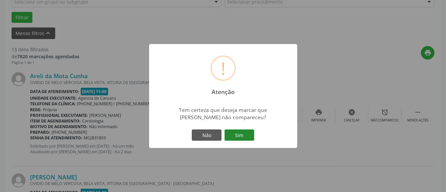
click at [249, 137] on button "Sim" at bounding box center [239, 134] width 30 height 11
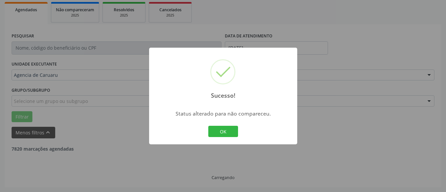
scroll to position [97, 0]
click at [226, 131] on button "OK" at bounding box center [223, 131] width 30 height 11
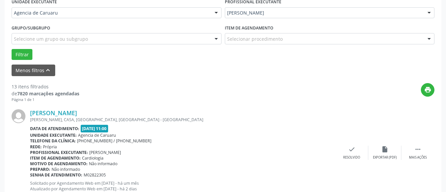
scroll to position [163, 0]
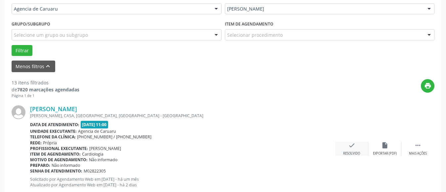
click at [352, 148] on icon "check" at bounding box center [351, 144] width 7 height 7
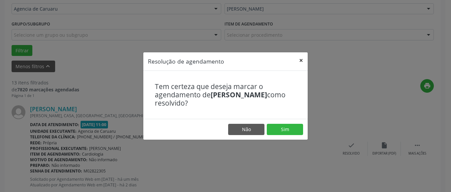
click at [302, 59] on button "×" at bounding box center [301, 60] width 13 height 16
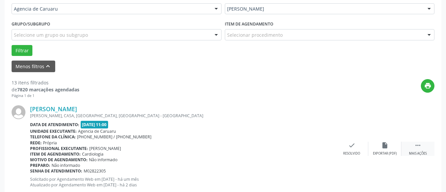
click at [419, 149] on div " Mais ações" at bounding box center [417, 148] width 33 height 14
click at [386, 145] on icon "alarm_off" at bounding box center [384, 144] width 7 height 7
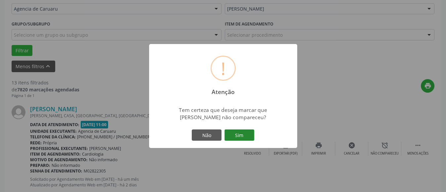
click at [239, 135] on button "Sim" at bounding box center [239, 134] width 30 height 11
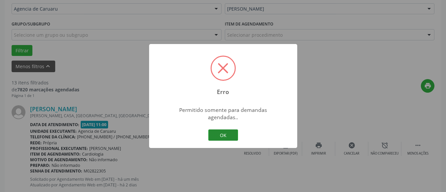
click at [212, 129] on button "OK" at bounding box center [223, 134] width 30 height 11
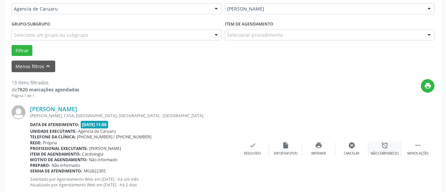
click at [385, 147] on icon "alarm_off" at bounding box center [384, 144] width 7 height 7
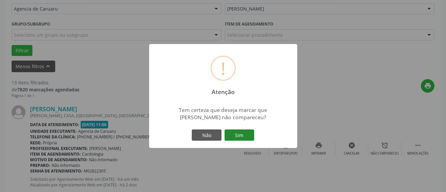
click at [250, 135] on button "Sim" at bounding box center [239, 134] width 30 height 11
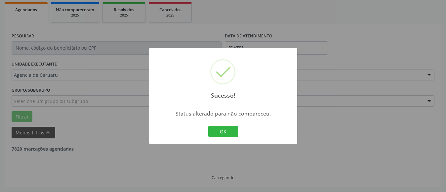
scroll to position [97, 0]
click at [221, 130] on button "OK" at bounding box center [223, 131] width 30 height 11
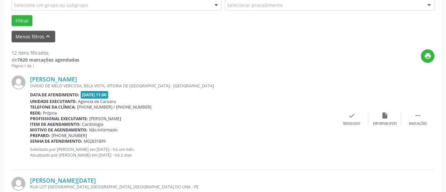
scroll to position [196, 0]
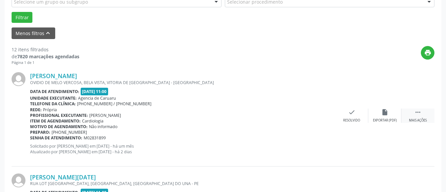
click at [414, 114] on div " Mais ações" at bounding box center [417, 115] width 33 height 14
click at [388, 113] on icon "alarm_off" at bounding box center [384, 111] width 7 height 7
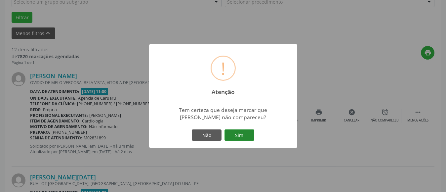
click at [246, 135] on button "Sim" at bounding box center [239, 134] width 30 height 11
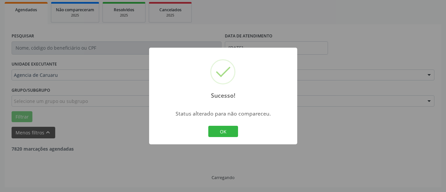
scroll to position [97, 0]
click at [223, 130] on button "OK" at bounding box center [223, 131] width 30 height 11
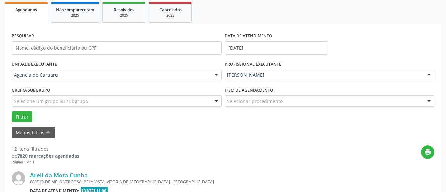
scroll to position [196, 0]
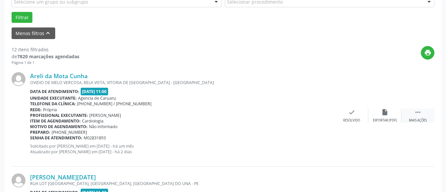
click at [411, 118] on div "Mais ações" at bounding box center [418, 120] width 18 height 5
click at [378, 114] on div "alarm_off Não compareceu" at bounding box center [384, 115] width 33 height 14
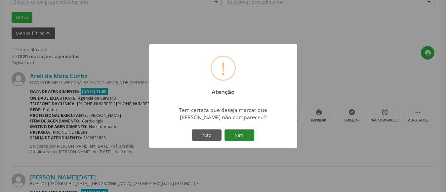
click at [247, 137] on button "Sim" at bounding box center [239, 134] width 30 height 11
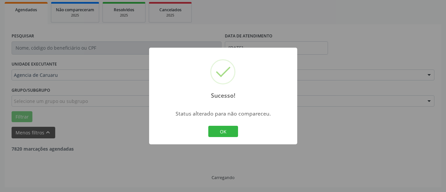
scroll to position [97, 0]
click at [228, 132] on button "OK" at bounding box center [223, 131] width 30 height 11
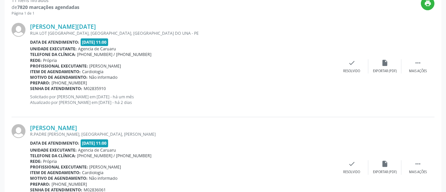
scroll to position [229, 0]
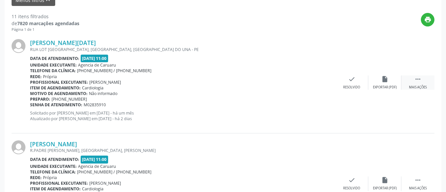
click at [415, 80] on icon "" at bounding box center [417, 78] width 7 height 7
click at [387, 81] on icon "alarm_off" at bounding box center [384, 78] width 7 height 7
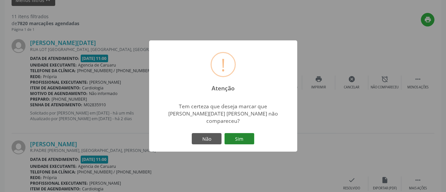
click at [243, 136] on button "Sim" at bounding box center [239, 138] width 30 height 11
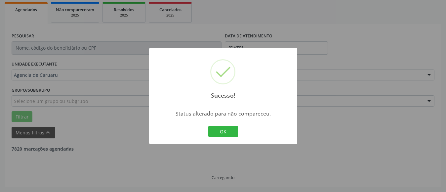
scroll to position [97, 0]
click at [228, 128] on button "OK" at bounding box center [223, 131] width 30 height 11
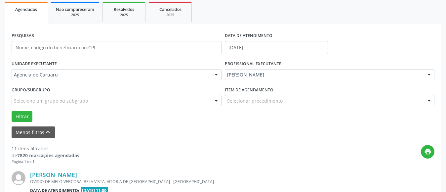
scroll to position [33, 0]
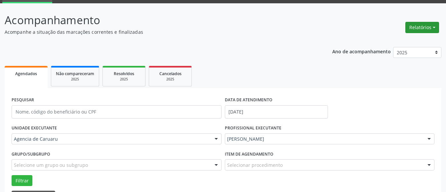
click at [424, 31] on button "Relatórios" at bounding box center [422, 27] width 34 height 11
click at [390, 40] on link "Agendamentos" at bounding box center [403, 41] width 71 height 9
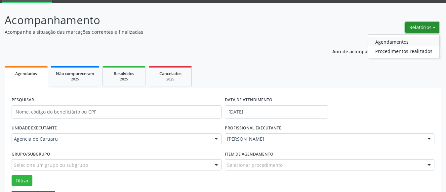
select select "7"
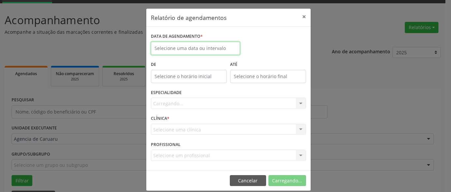
click at [179, 45] on input "text" at bounding box center [195, 48] width 89 height 13
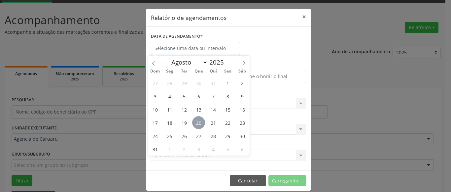
click at [194, 122] on span "20" at bounding box center [198, 122] width 13 height 13
type input "[DATE]"
click at [194, 122] on span "20" at bounding box center [198, 122] width 13 height 13
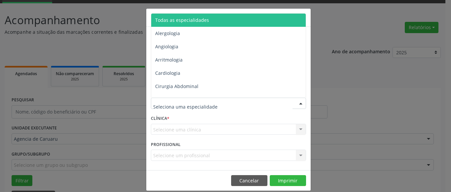
click at [198, 21] on span "Todas as especialidades" at bounding box center [182, 20] width 54 height 6
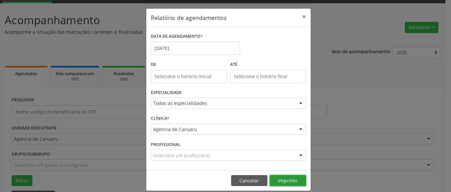
click at [295, 183] on button "Imprimir" at bounding box center [288, 180] width 36 height 11
click at [303, 15] on button "×" at bounding box center [304, 17] width 13 height 16
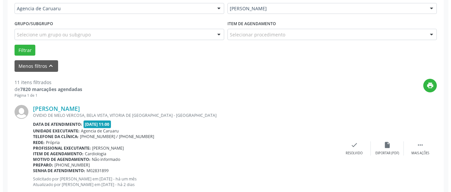
scroll to position [165, 0]
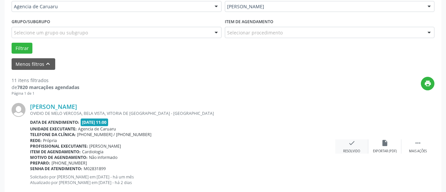
click at [351, 142] on icon "check" at bounding box center [351, 142] width 7 height 7
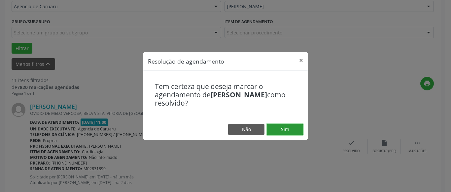
click at [289, 128] on button "Sim" at bounding box center [285, 129] width 36 height 11
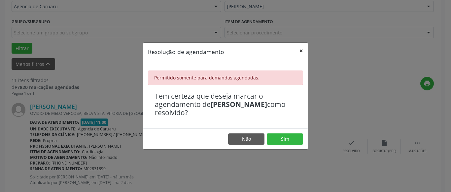
click at [303, 52] on button "×" at bounding box center [301, 51] width 13 height 16
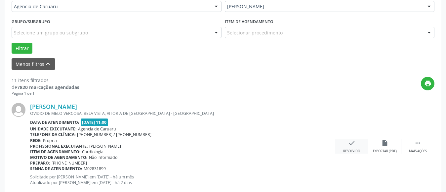
click at [352, 143] on icon "check" at bounding box center [351, 142] width 7 height 7
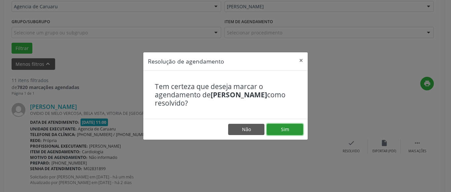
click at [289, 129] on button "Sim" at bounding box center [285, 129] width 36 height 11
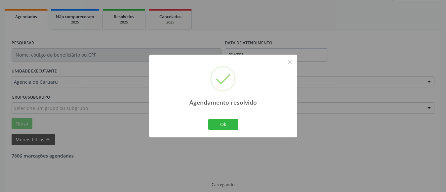
scroll to position [97, 0]
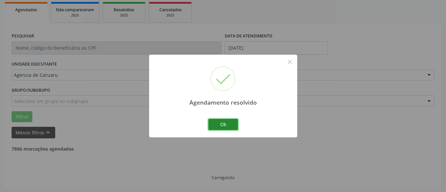
click at [229, 123] on button "Ok" at bounding box center [223, 124] width 30 height 11
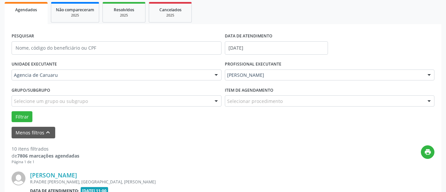
scroll to position [165, 0]
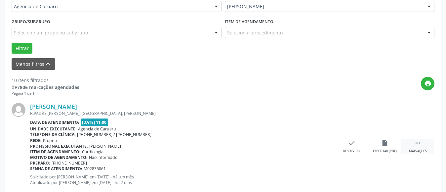
click at [421, 145] on icon "" at bounding box center [417, 142] width 7 height 7
click at [384, 143] on icon "alarm_off" at bounding box center [384, 142] width 7 height 7
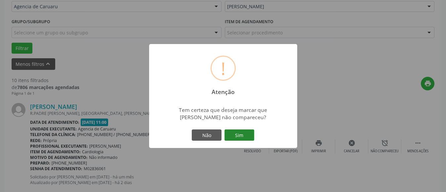
click at [241, 131] on button "Sim" at bounding box center [239, 134] width 30 height 11
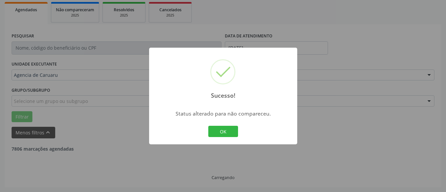
scroll to position [97, 0]
click at [228, 132] on button "OK" at bounding box center [223, 131] width 30 height 11
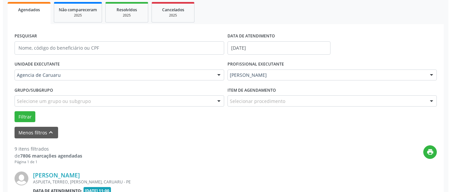
scroll to position [165, 0]
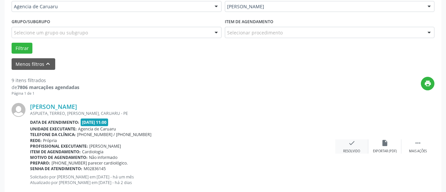
click at [351, 146] on div "check Resolvido" at bounding box center [351, 146] width 33 height 14
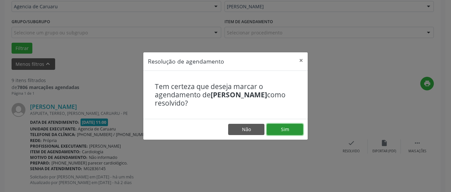
click at [285, 130] on button "Sim" at bounding box center [285, 129] width 36 height 11
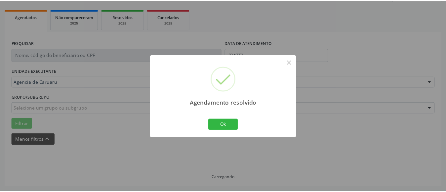
scroll to position [97, 0]
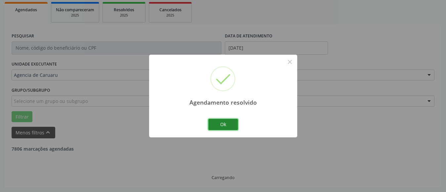
click at [224, 128] on button "Ok" at bounding box center [223, 124] width 30 height 11
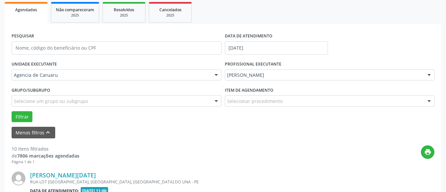
scroll to position [165, 0]
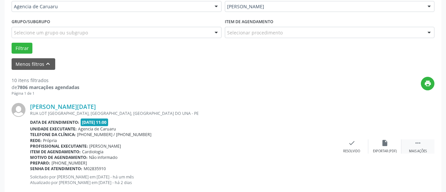
click at [422, 142] on div " Mais ações" at bounding box center [417, 146] width 33 height 14
click at [386, 142] on icon "alarm_off" at bounding box center [384, 142] width 7 height 7
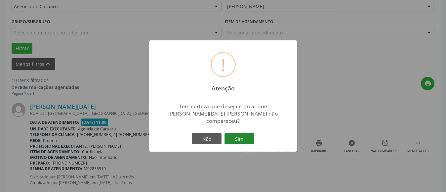
click at [239, 133] on button "Sim" at bounding box center [239, 138] width 30 height 11
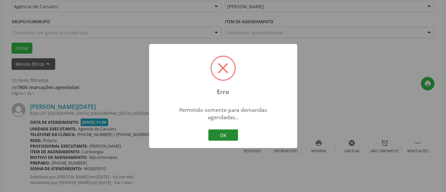
click at [221, 132] on button "OK" at bounding box center [223, 134] width 30 height 11
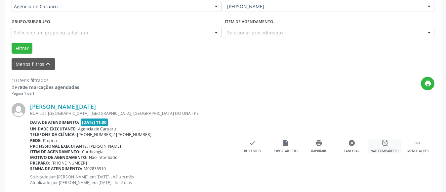
click at [387, 144] on icon "alarm_off" at bounding box center [384, 142] width 7 height 7
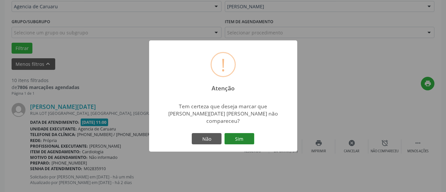
click at [244, 134] on button "Sim" at bounding box center [239, 138] width 30 height 11
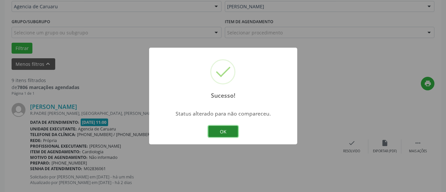
click at [229, 135] on button "OK" at bounding box center [223, 131] width 30 height 11
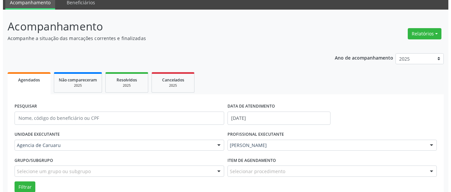
scroll to position [0, 0]
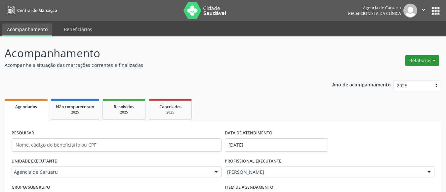
click at [422, 61] on button "Relatórios" at bounding box center [422, 60] width 34 height 11
click at [392, 74] on link "Agendamentos" at bounding box center [403, 74] width 71 height 9
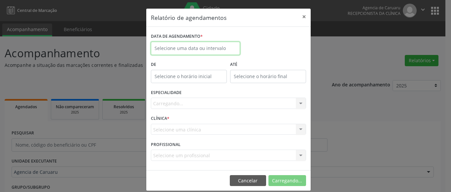
click at [188, 50] on body "Central de Marcação Agencia de [GEOGRAPHIC_DATA] Recepcionista da clínica  Con…" at bounding box center [225, 96] width 451 height 192
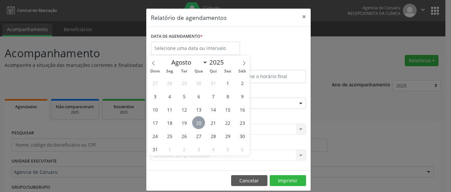
click at [200, 123] on span "20" at bounding box center [198, 122] width 13 height 13
type input "[DATE]"
click at [200, 123] on span "20" at bounding box center [198, 122] width 13 height 13
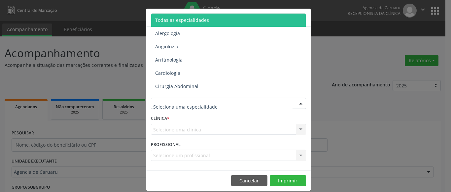
click at [177, 21] on span "Todas as especialidades" at bounding box center [182, 20] width 54 height 6
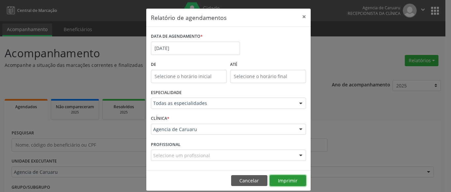
click at [291, 180] on button "Imprimir" at bounding box center [288, 180] width 36 height 11
